Goal: Complete application form

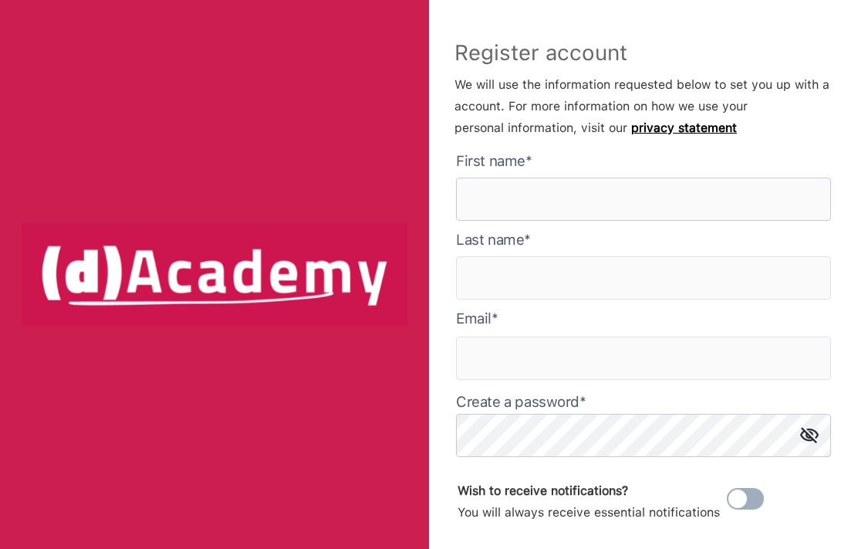
click at [767, 192] on here "text" at bounding box center [643, 199] width 375 height 43
type here "*****"
click at [769, 269] on input "text" at bounding box center [643, 277] width 375 height 43
type input "********"
click at [752, 357] on input "text" at bounding box center [643, 358] width 375 height 43
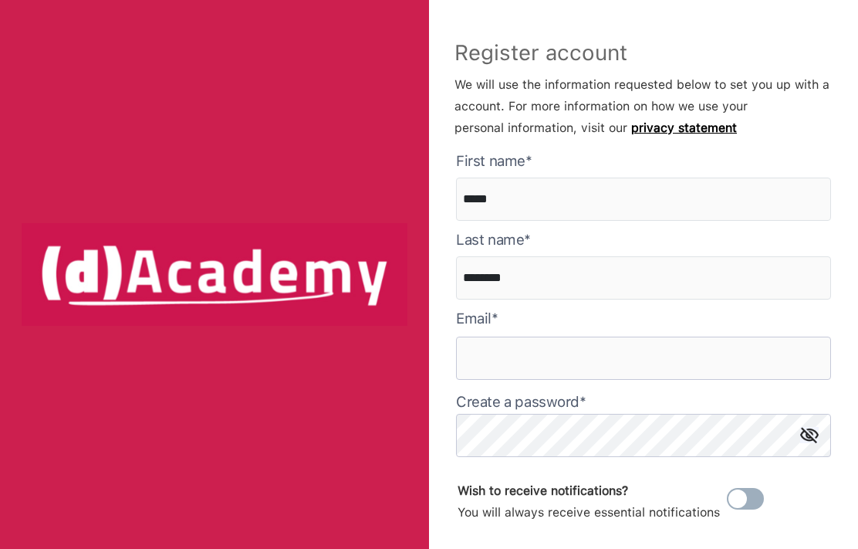
type input "*"
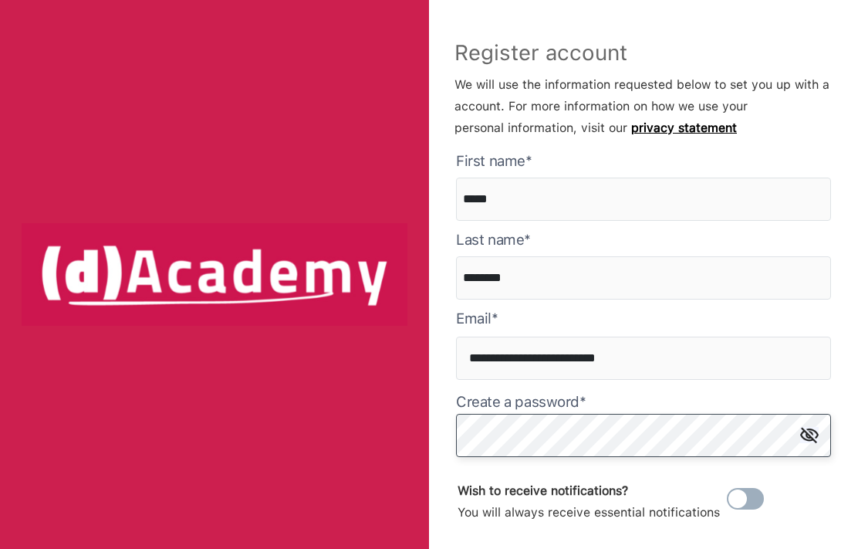
type input "**********"
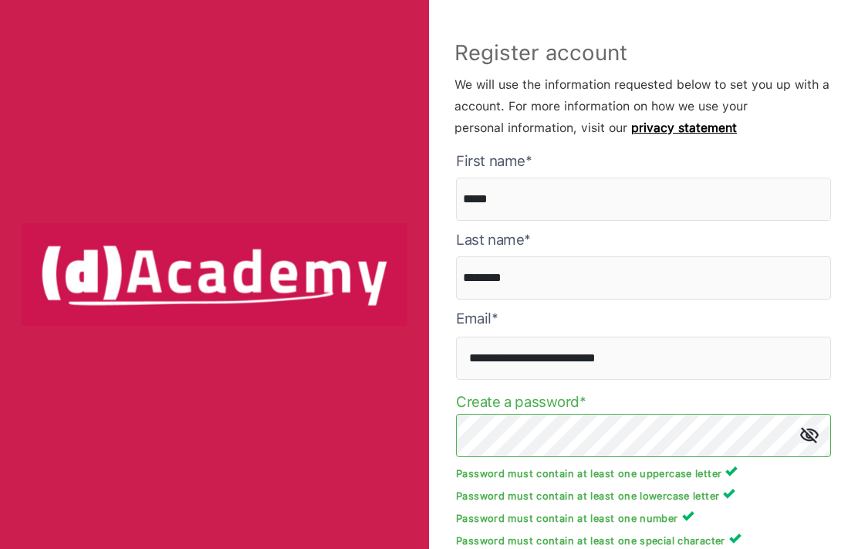
click at [846, 260] on div "**********" at bounding box center [643, 274] width 429 height 549
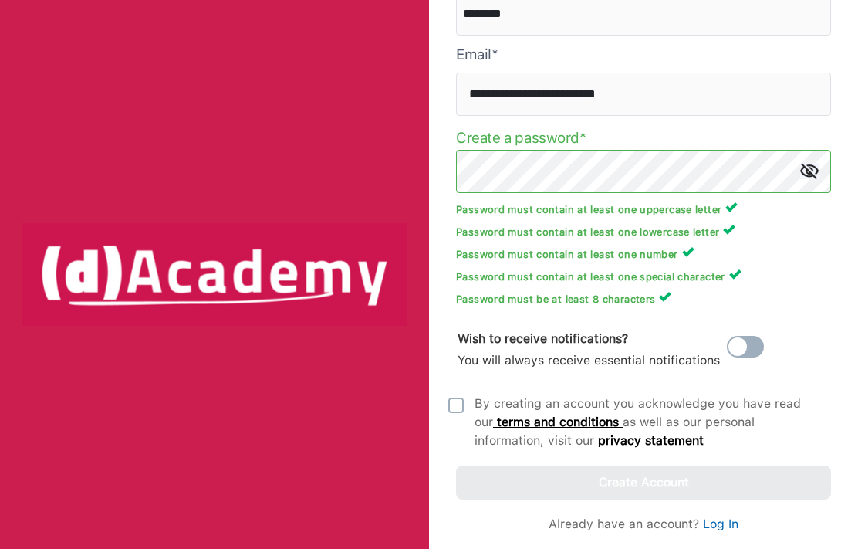
scroll to position [268, 0]
click at [451, 411] on img at bounding box center [456, 405] width 15 height 15
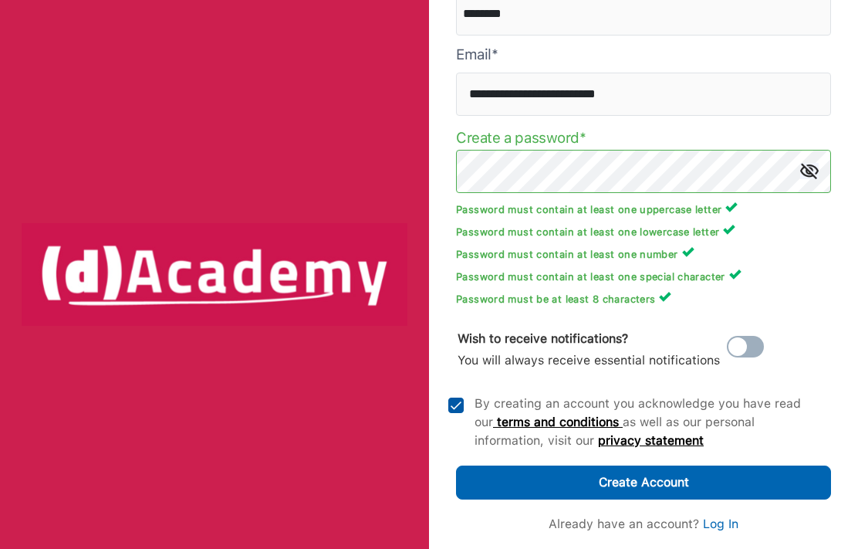
click at [586, 479] on button "Create Account" at bounding box center [643, 483] width 375 height 34
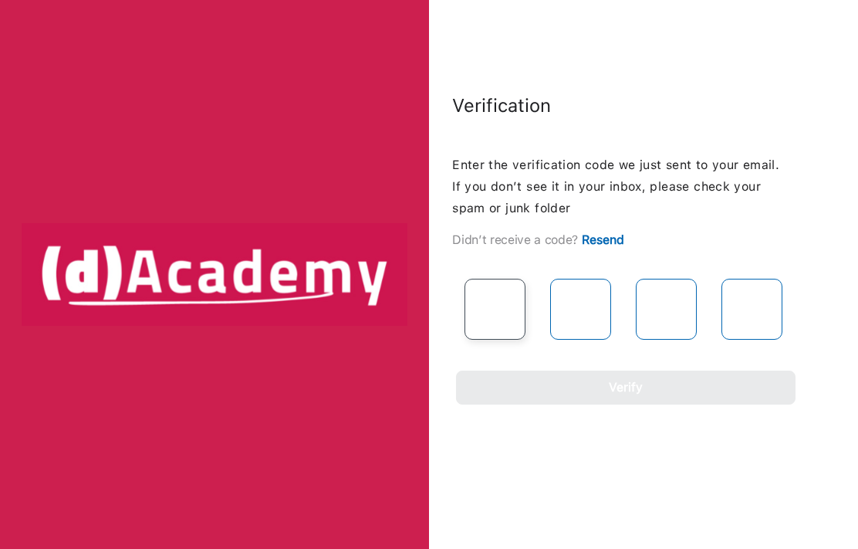
click at [489, 302] on input "text" at bounding box center [495, 309] width 61 height 61
type input "*"
click at [834, 260] on div "Verification Enter the verification code we just sent to your email. If you don…" at bounding box center [622, 249] width 472 height 312
click at [577, 307] on input "text" at bounding box center [580, 309] width 61 height 61
type input "*"
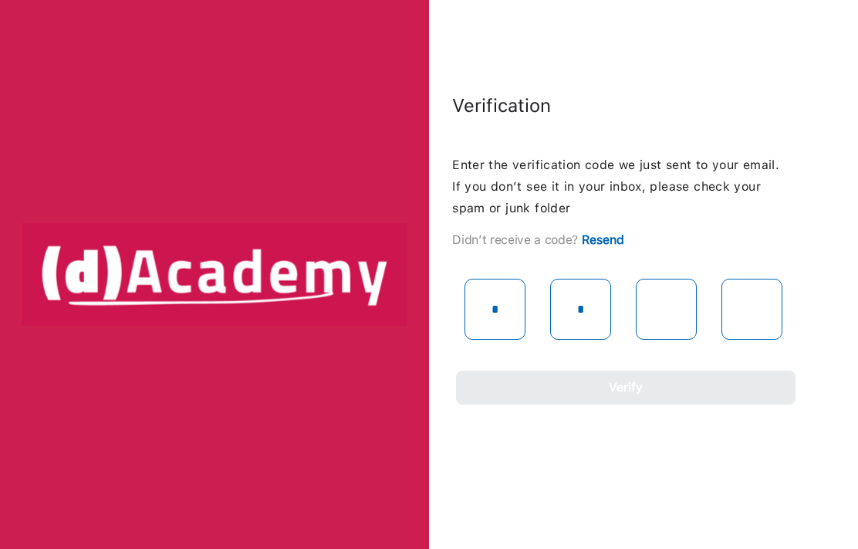
click at [493, 442] on div "Verification Enter the verification code we just sent to your email. If you don…" at bounding box center [429, 274] width 858 height 549
click at [674, 296] on input "text" at bounding box center [666, 309] width 61 height 61
type input "*"
click at [502, 444] on div "Verification Enter the verification code we just sent to your email. If you don…" at bounding box center [429, 274] width 858 height 549
click at [753, 312] on input "text" at bounding box center [752, 309] width 61 height 61
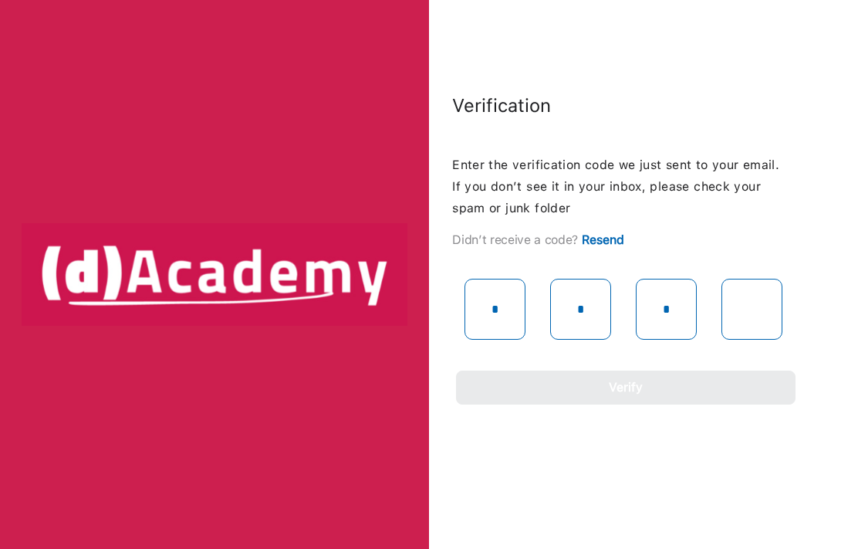
click at [823, 349] on div "Verification Enter the verification code we just sent to your email. If you don…" at bounding box center [622, 249] width 472 height 312
click at [684, 301] on input "*" at bounding box center [666, 309] width 61 height 61
click at [665, 304] on input "text" at bounding box center [666, 309] width 61 height 61
type input "*"
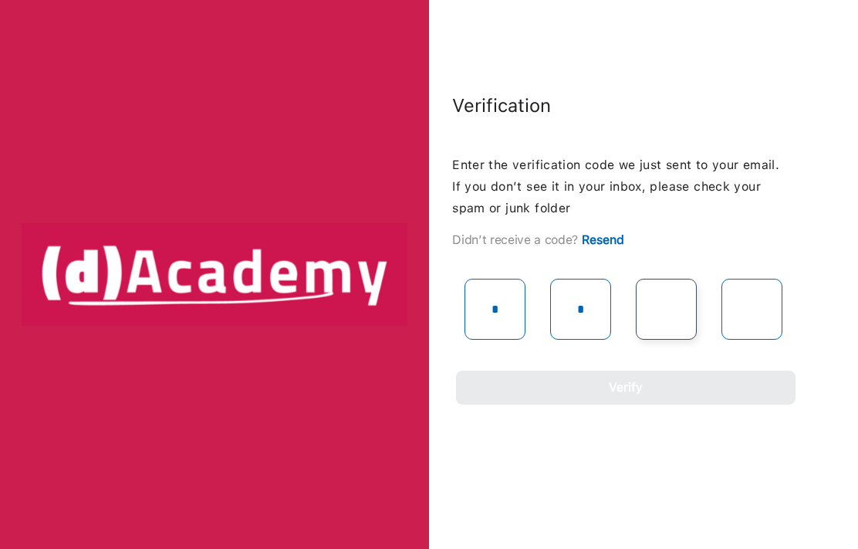
click at [672, 307] on input "text" at bounding box center [666, 309] width 61 height 61
type input "*"
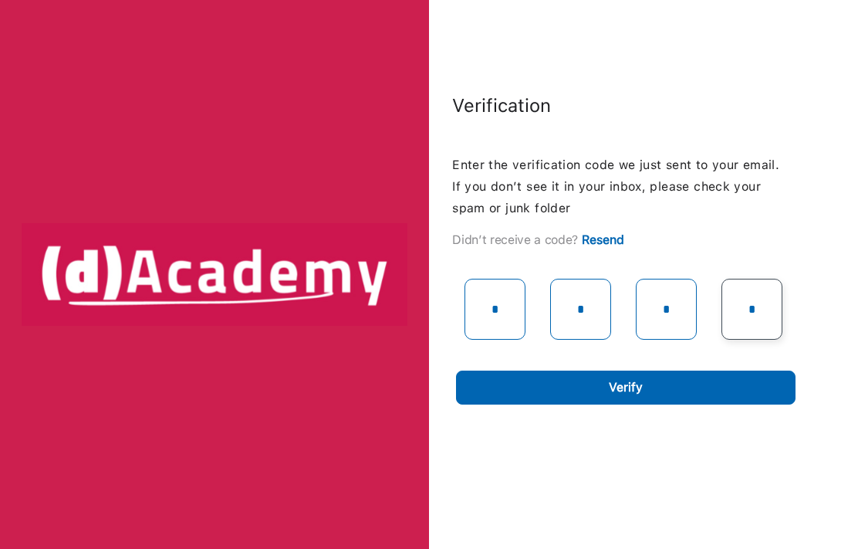
type input "*"
click at [735, 383] on button "Verify" at bounding box center [626, 388] width 340 height 34
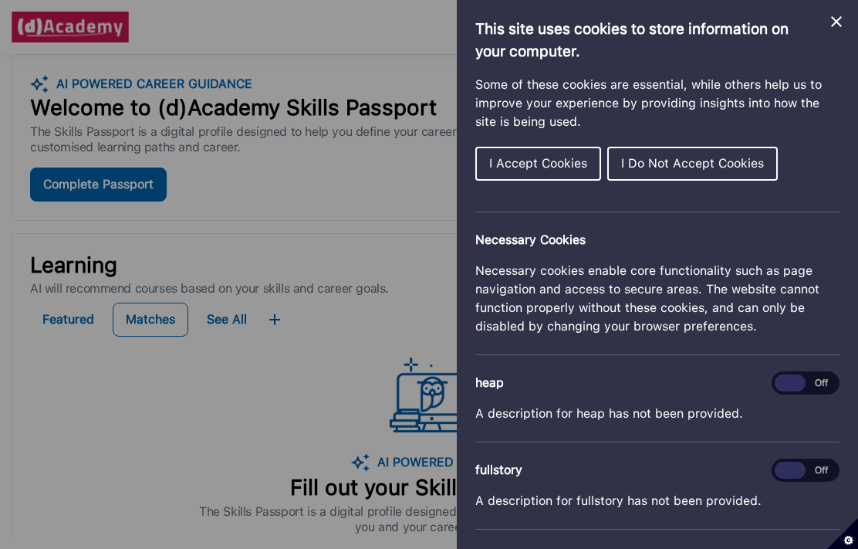
click at [524, 160] on span "I Accept Cookies" at bounding box center [538, 163] width 98 height 15
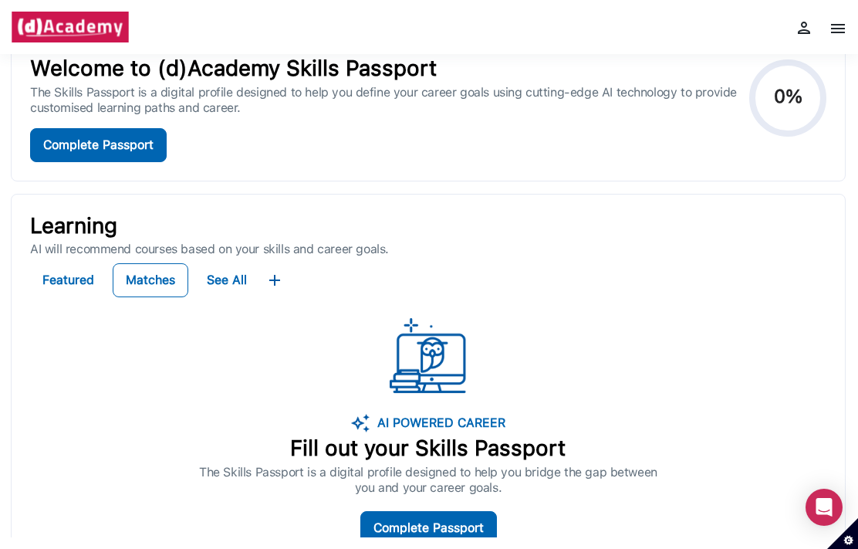
scroll to position [19, 0]
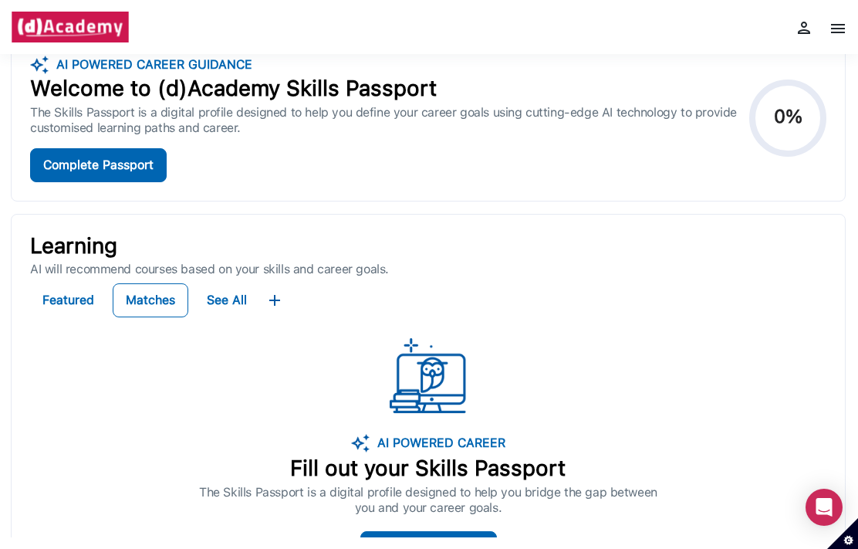
click at [68, 158] on div "Complete Passport" at bounding box center [98, 165] width 110 height 22
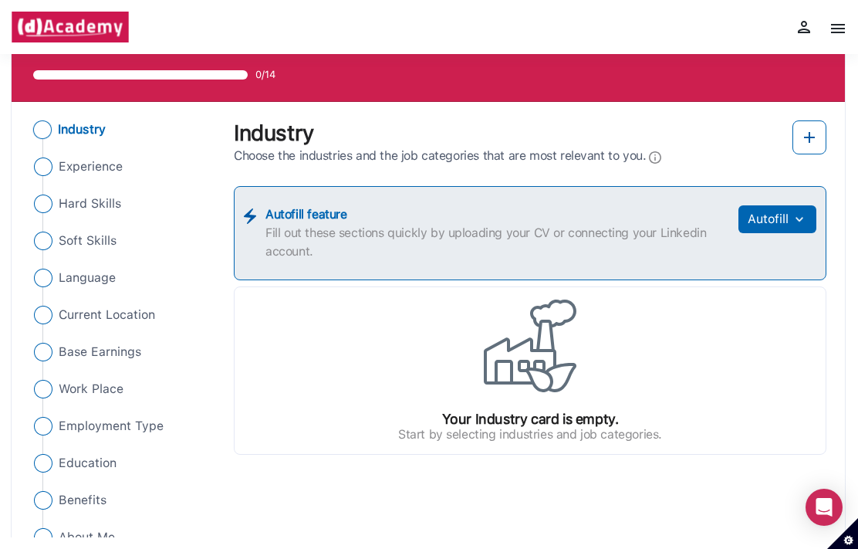
scroll to position [45, 0]
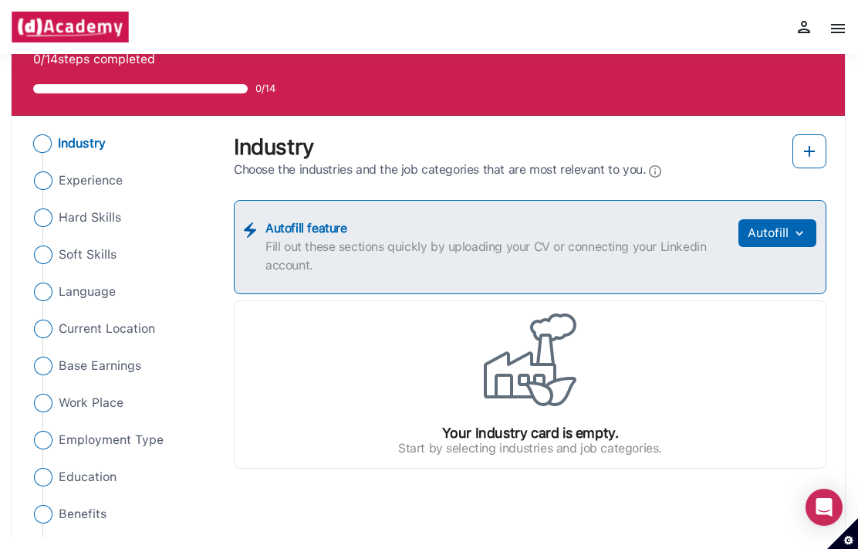
click at [775, 229] on button "Autofill" at bounding box center [778, 233] width 78 height 28
click at [760, 269] on link "Upload from CV" at bounding box center [755, 271] width 122 height 31
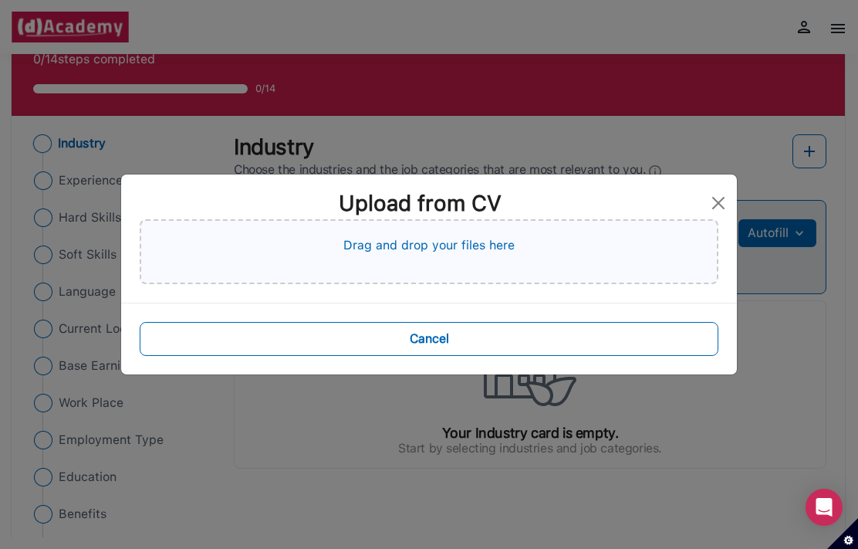
click at [383, 259] on div "Drag and drop your files here" at bounding box center [429, 251] width 579 height 65
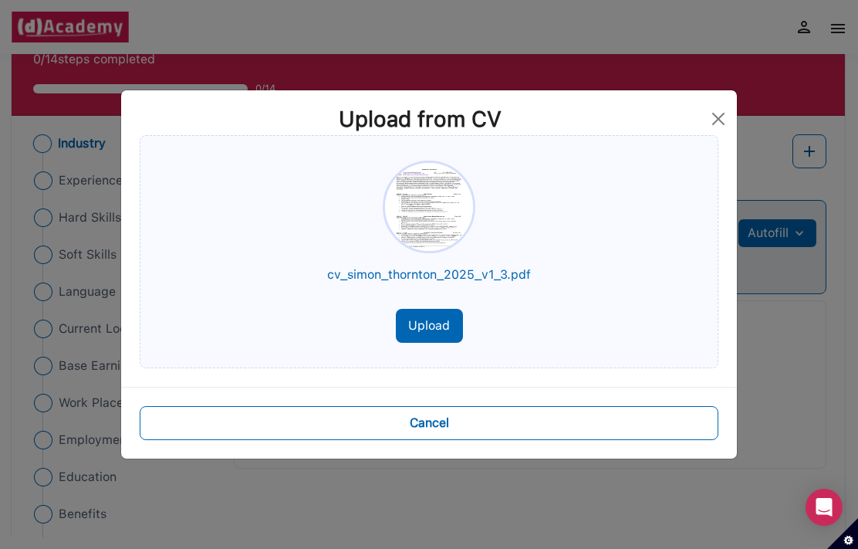
click at [429, 330] on button "Upload" at bounding box center [429, 326] width 67 height 34
